Goal: Information Seeking & Learning: Learn about a topic

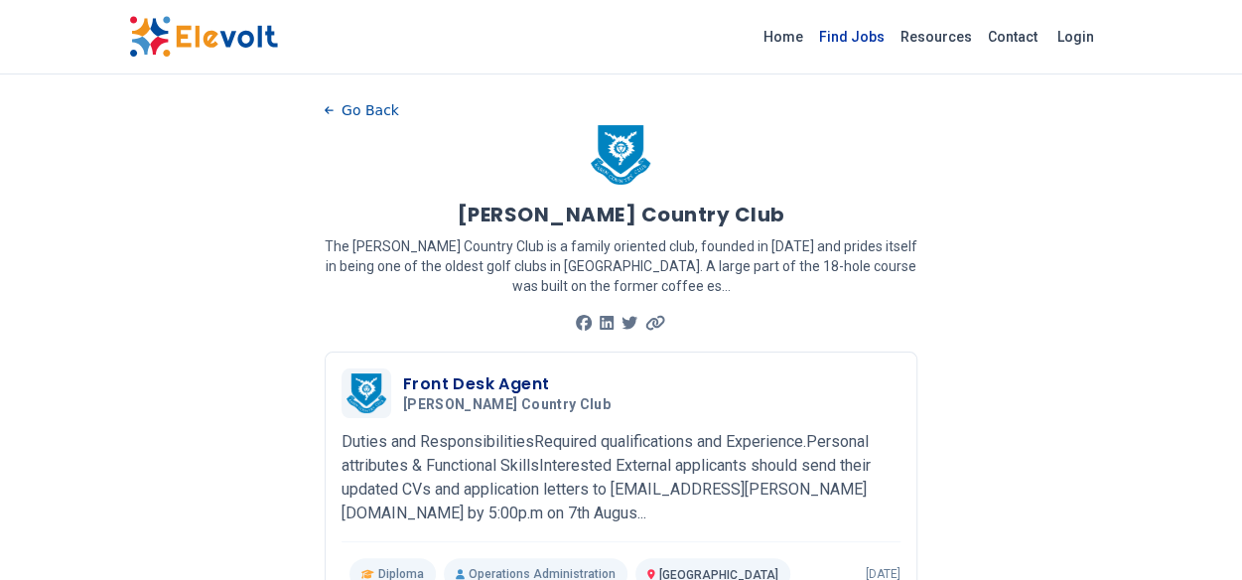
click at [873, 31] on link "Find Jobs" at bounding box center [851, 37] width 81 height 32
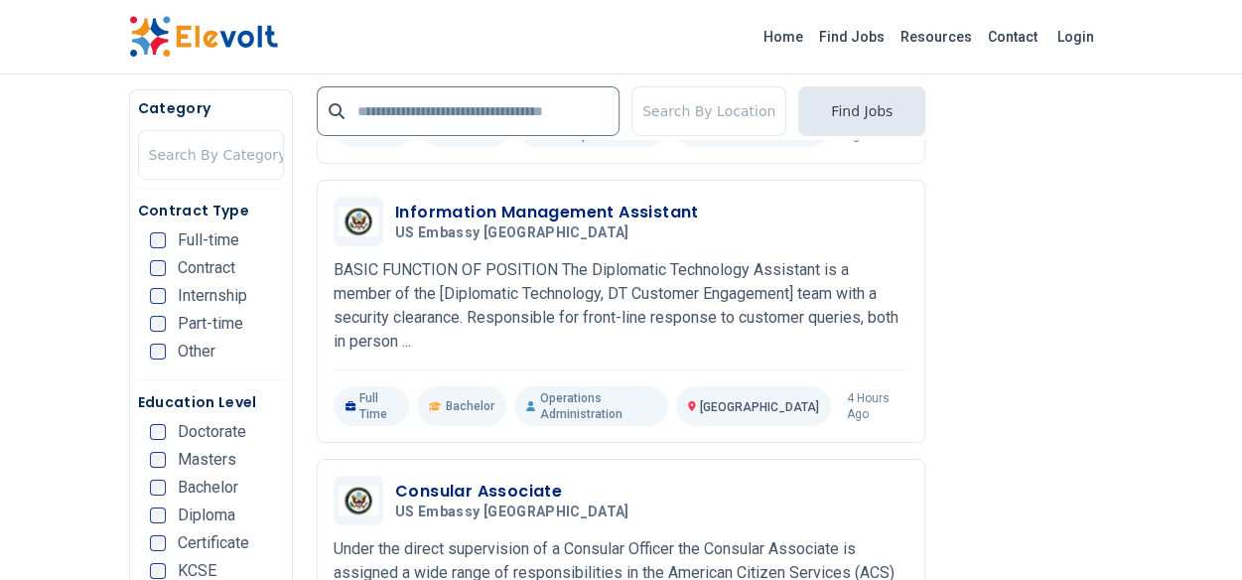
scroll to position [3441, 0]
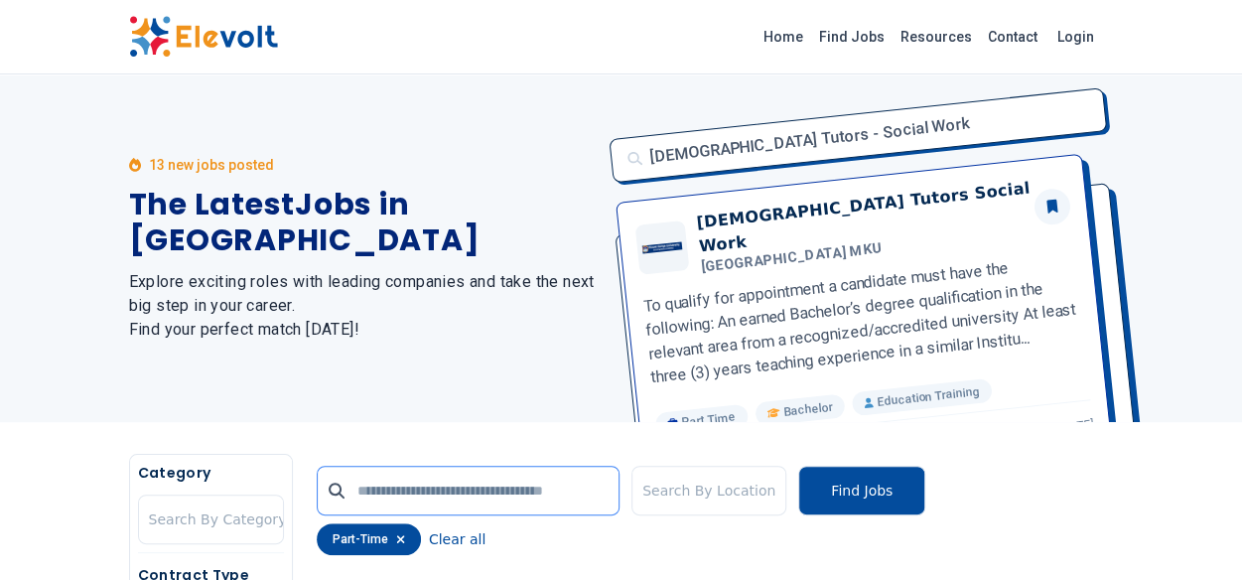
click at [458, 487] on input "text" at bounding box center [468, 491] width 303 height 50
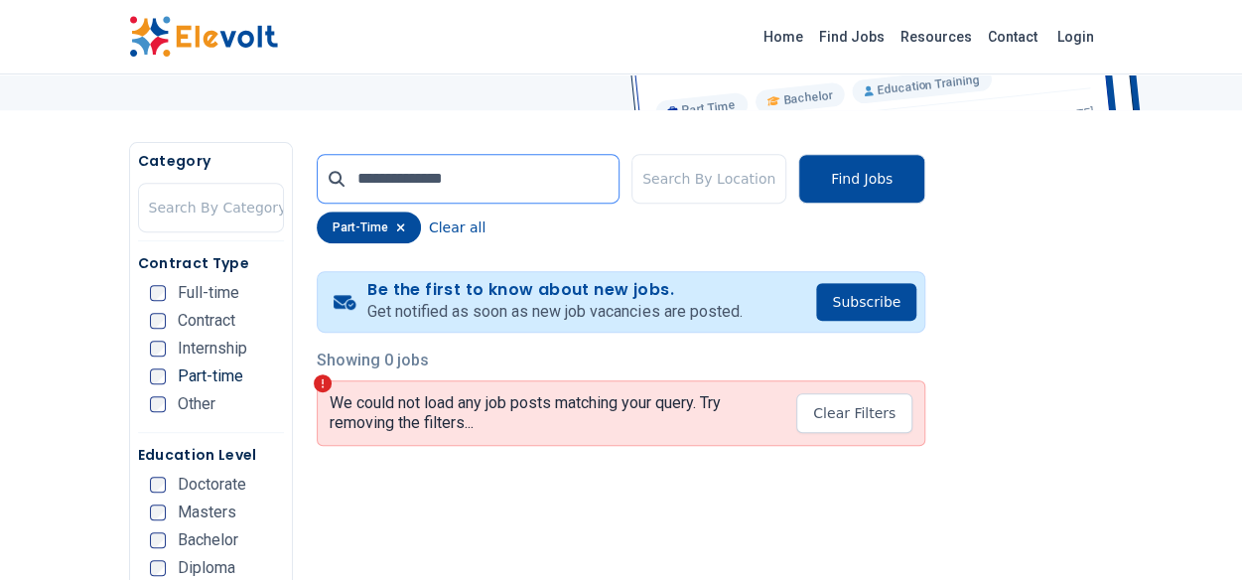
scroll to position [318, 0]
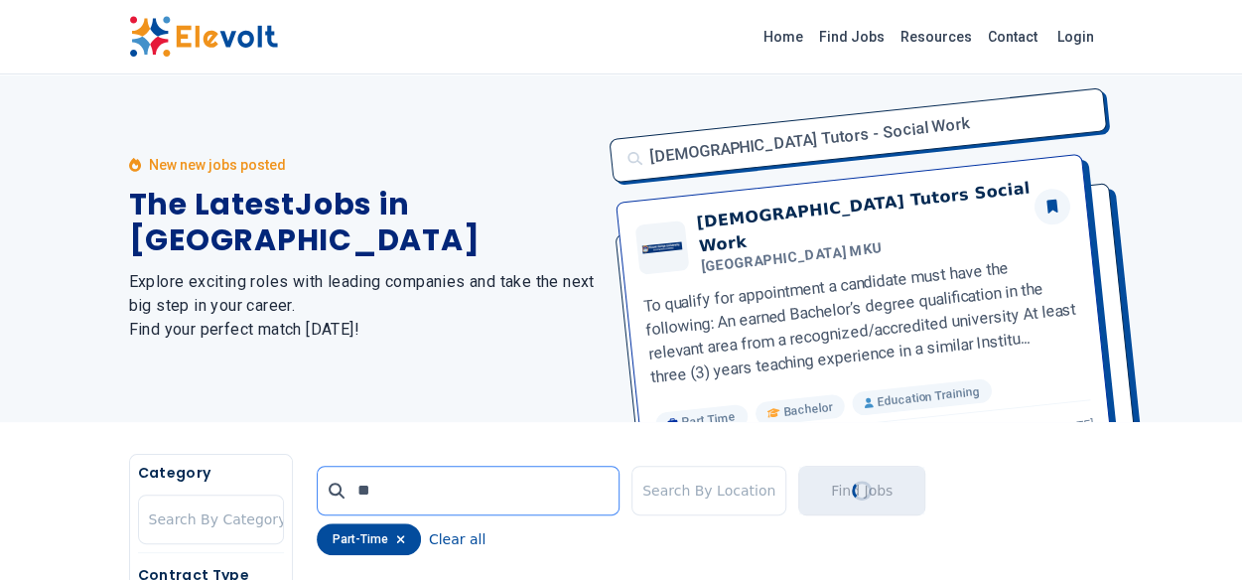
type input "*"
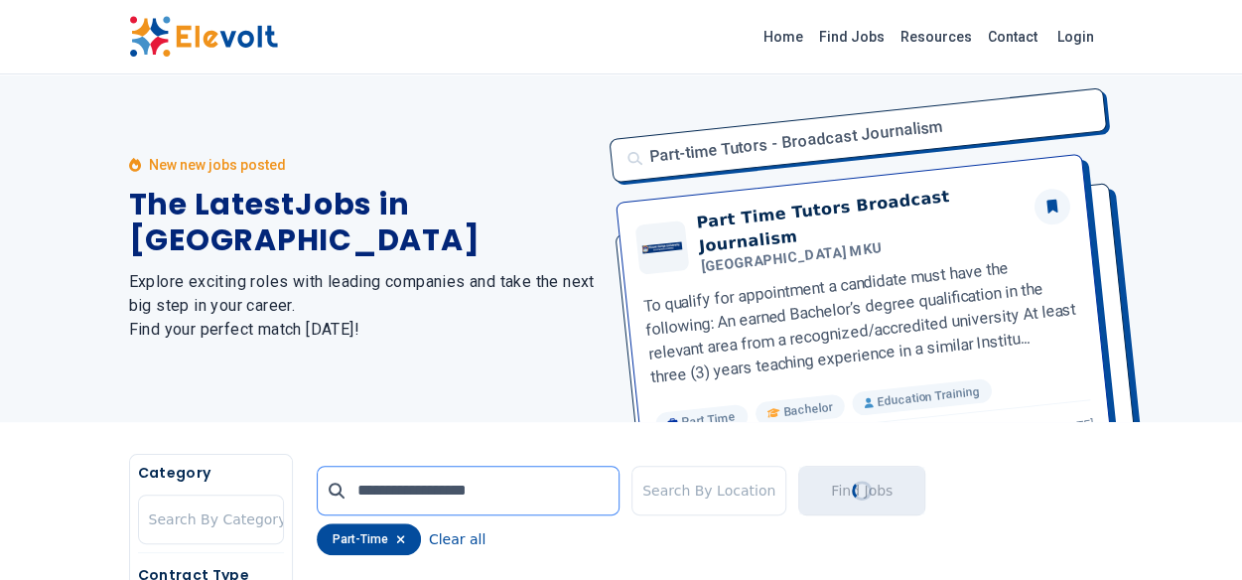
type input "**********"
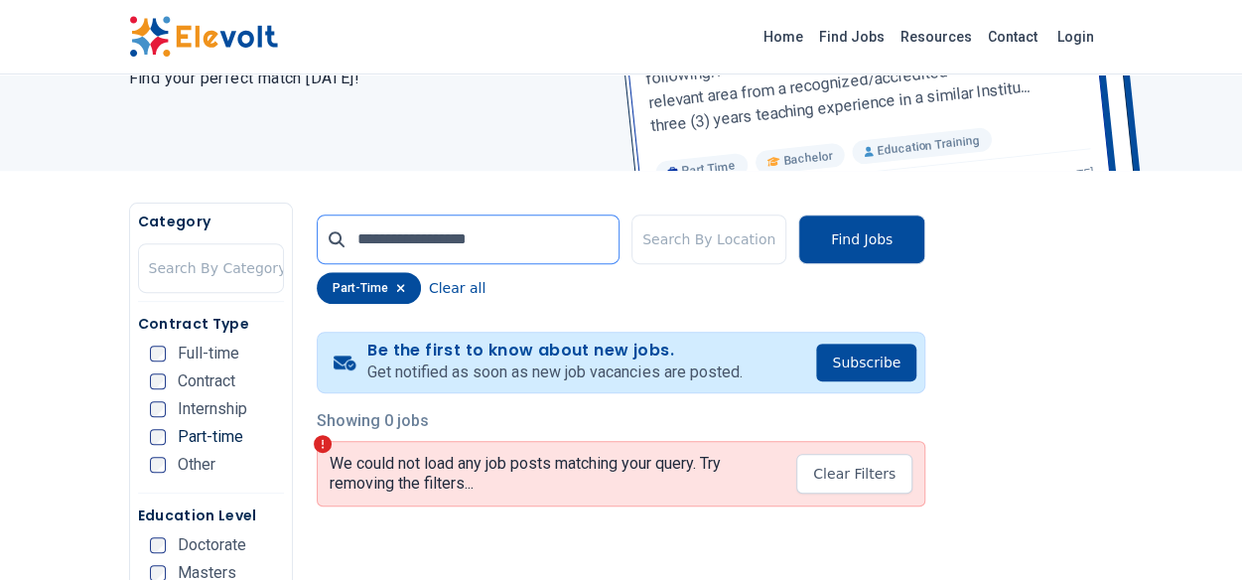
scroll to position [331, 0]
